Goal: Information Seeking & Learning: Learn about a topic

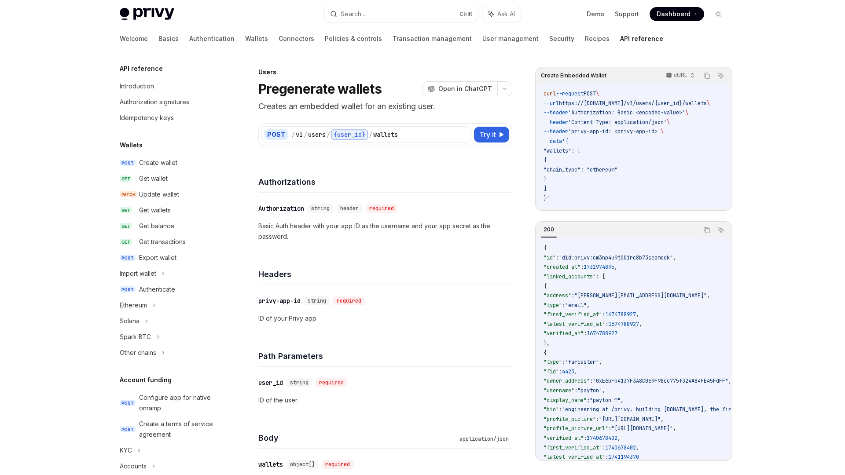
scroll to position [450, 0]
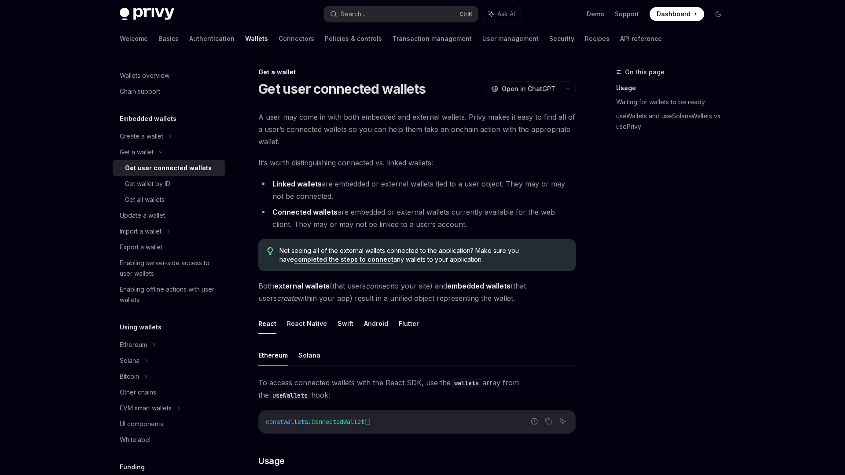
type textarea "*"
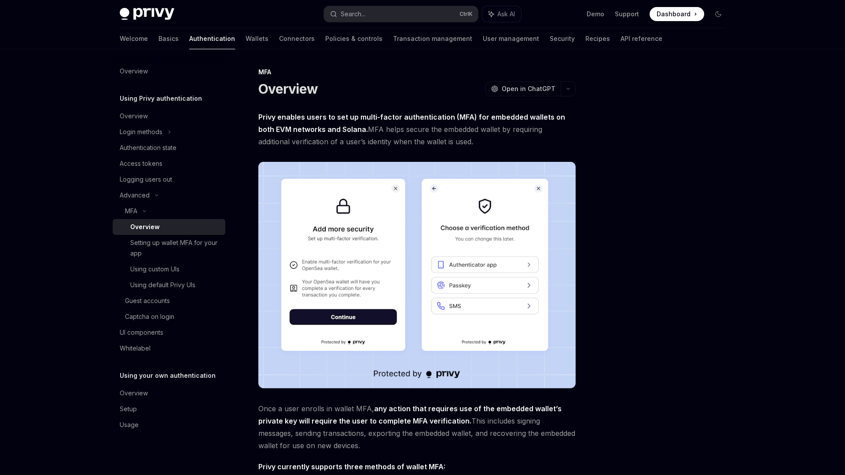
type textarea "*"
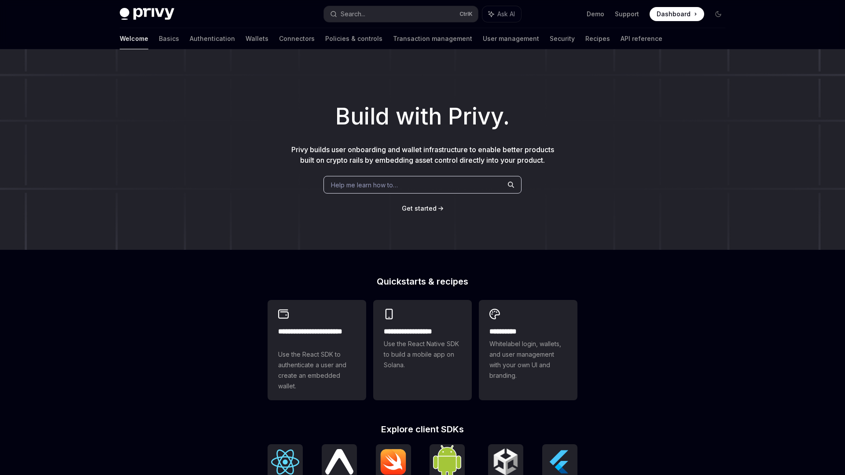
type textarea "*"
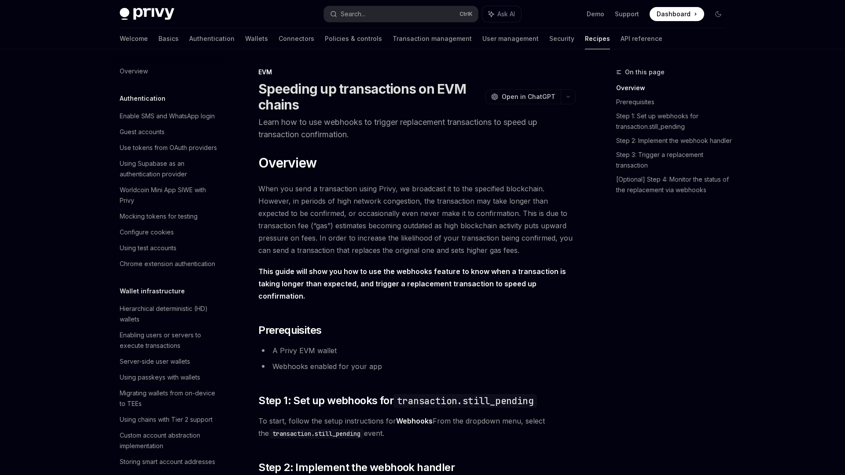
scroll to position [1167, 0]
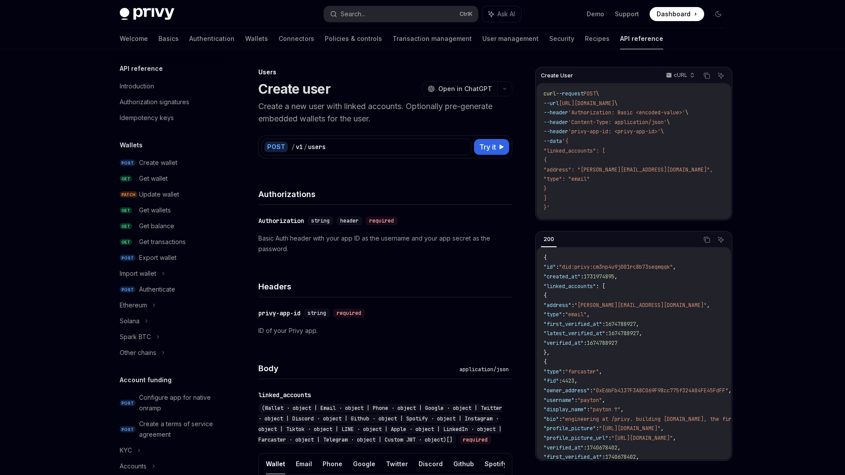
scroll to position [450, 0]
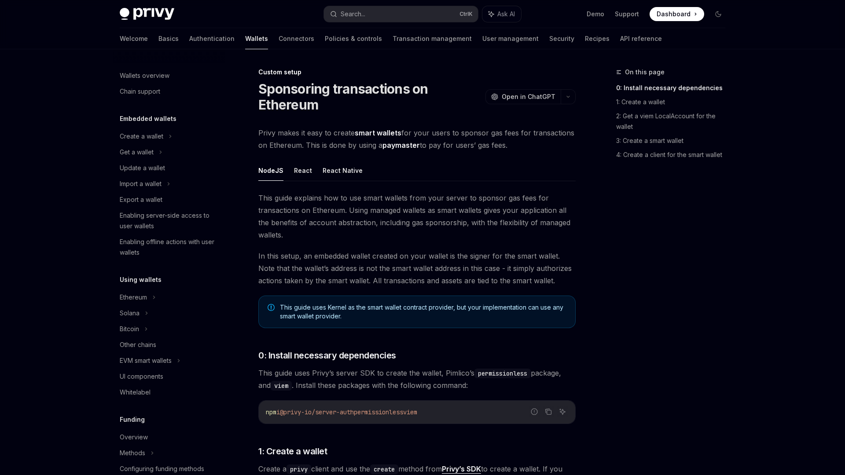
scroll to position [334, 0]
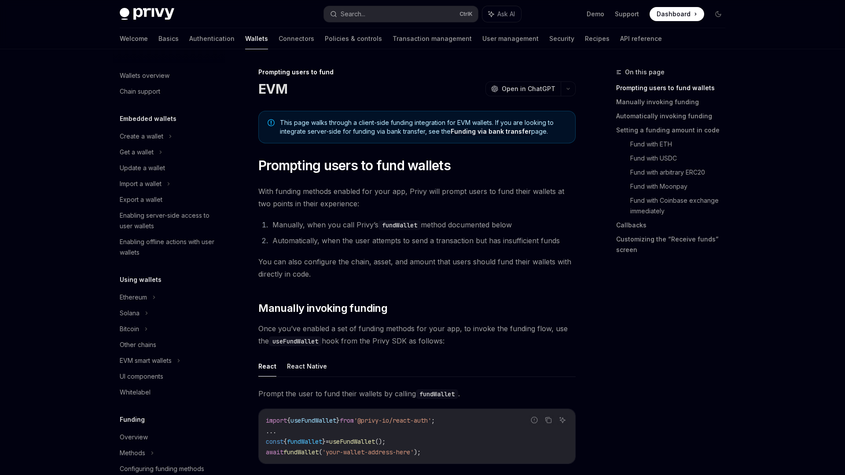
scroll to position [239, 0]
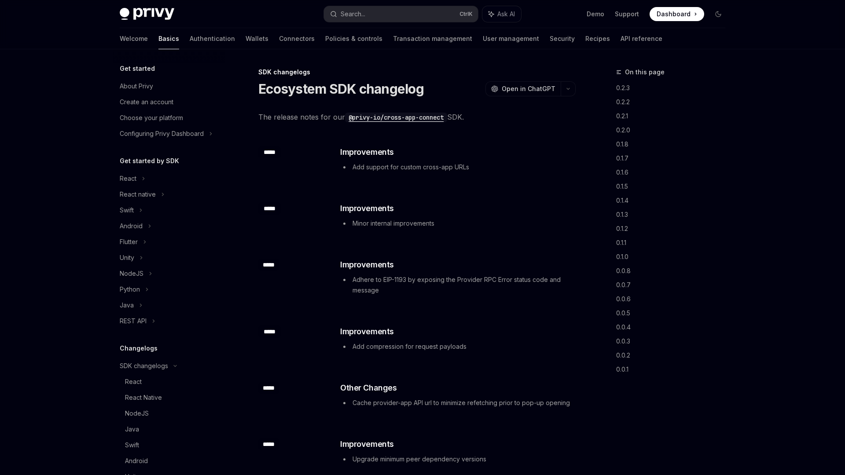
scroll to position [183, 0]
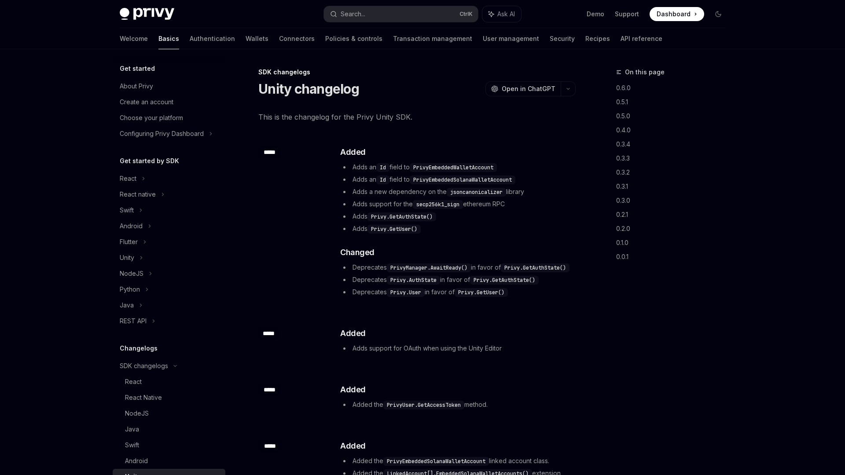
scroll to position [183, 0]
